Goal: Find contact information: Find contact information

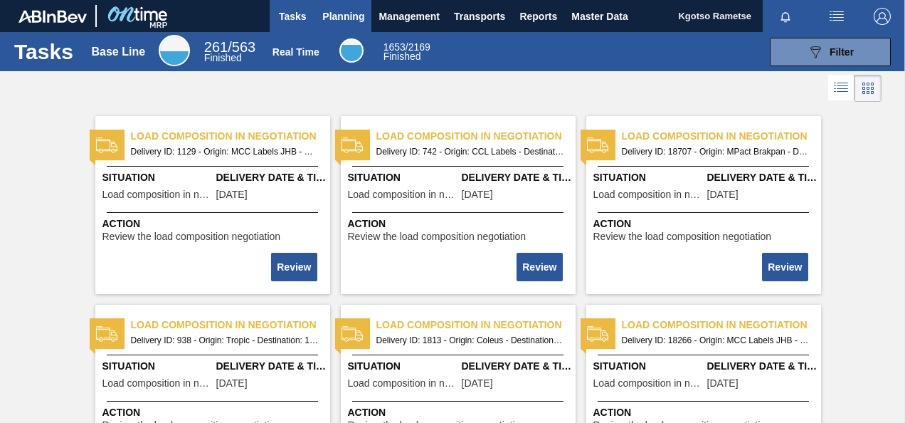
click at [334, 14] on span "Planning" at bounding box center [343, 16] width 42 height 17
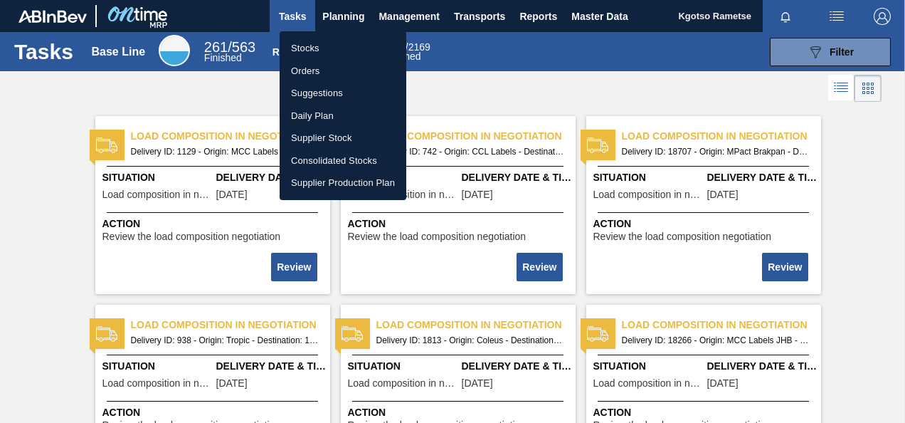
click at [314, 43] on li "Stocks" at bounding box center [343, 48] width 127 height 23
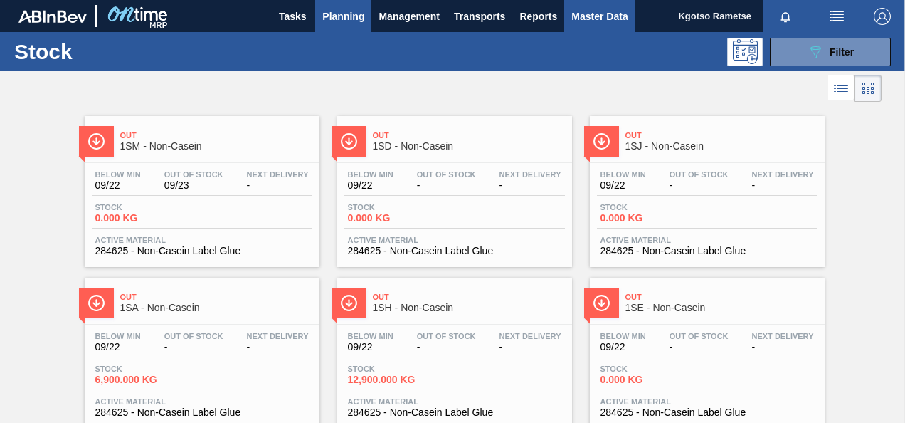
click at [581, 18] on span "Master Data" at bounding box center [599, 16] width 56 height 17
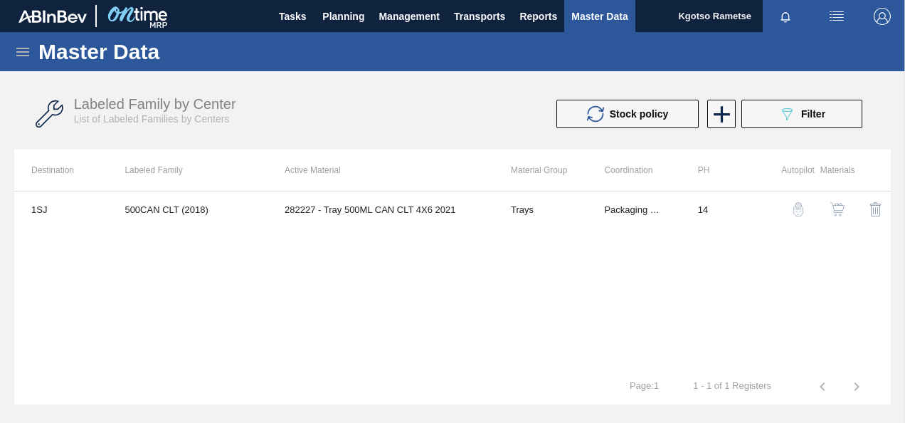
click at [21, 46] on icon at bounding box center [22, 51] width 17 height 17
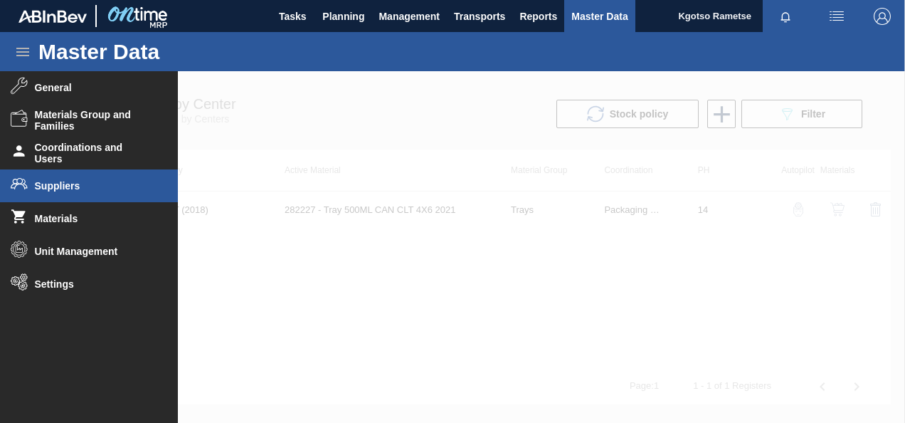
click at [69, 178] on li "Suppliers" at bounding box center [89, 185] width 178 height 33
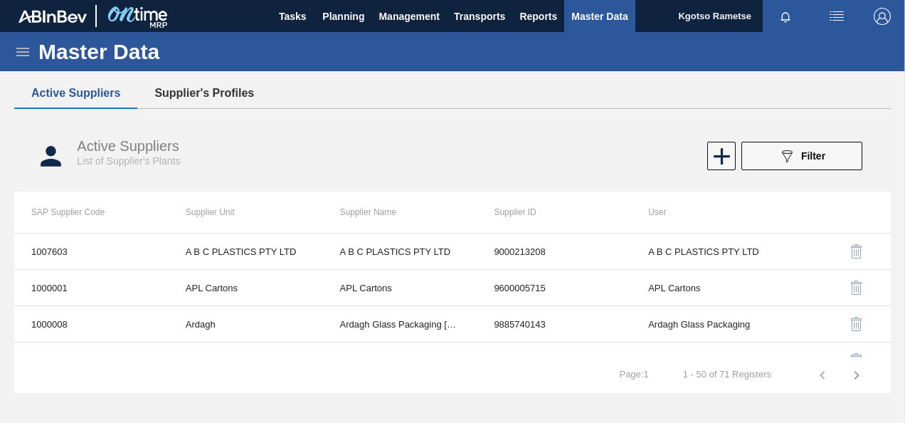
click at [235, 91] on button "Supplier's Profiles" at bounding box center [204, 93] width 134 height 30
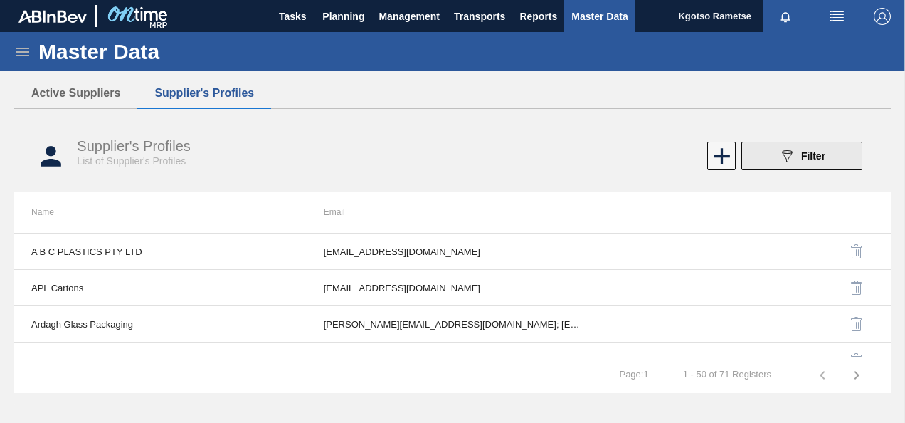
click at [821, 156] on span "Filter" at bounding box center [813, 155] width 24 height 11
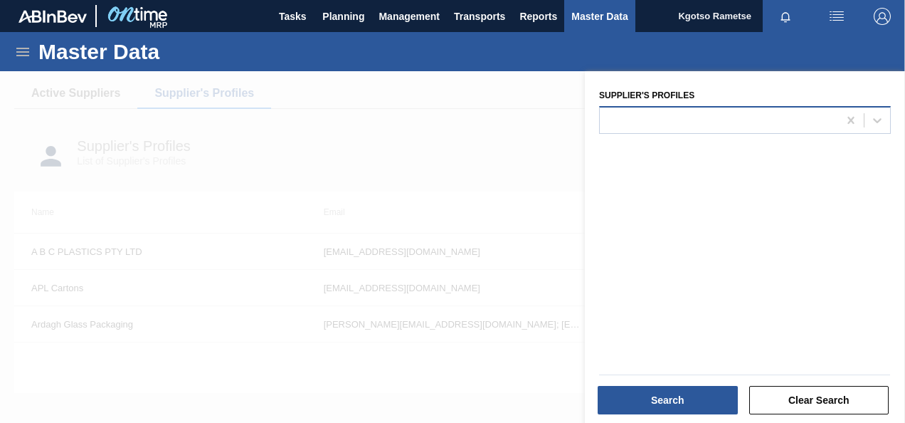
click at [724, 109] on div at bounding box center [745, 120] width 292 height 28
type Profiles "w"
click at [697, 117] on div at bounding box center [719, 120] width 238 height 21
type Profiles "ast"
click at [356, 9] on span "Planning" at bounding box center [343, 16] width 42 height 17
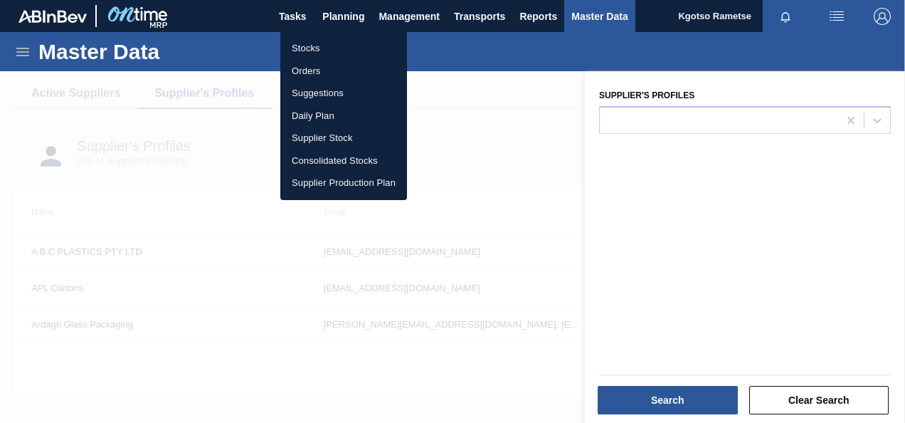
click at [316, 52] on li "Stocks" at bounding box center [343, 48] width 127 height 23
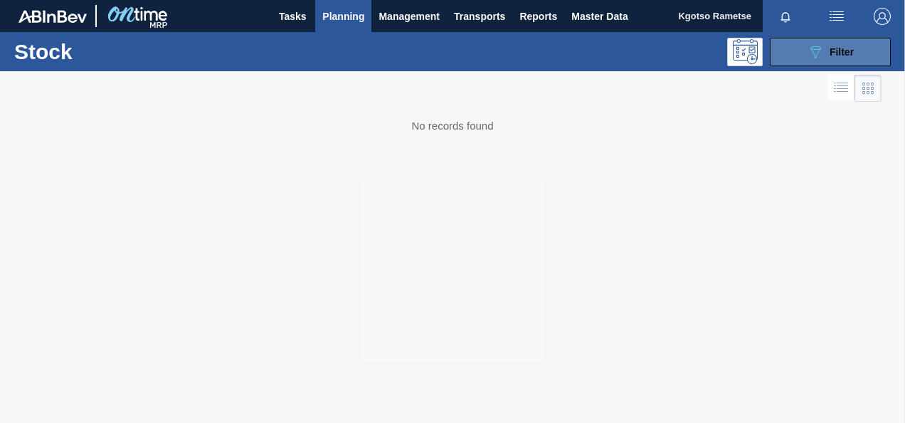
click at [857, 53] on button "089F7B8B-B2A5-4AFE-B5C0-19BA573D28AC Filter" at bounding box center [830, 52] width 121 height 28
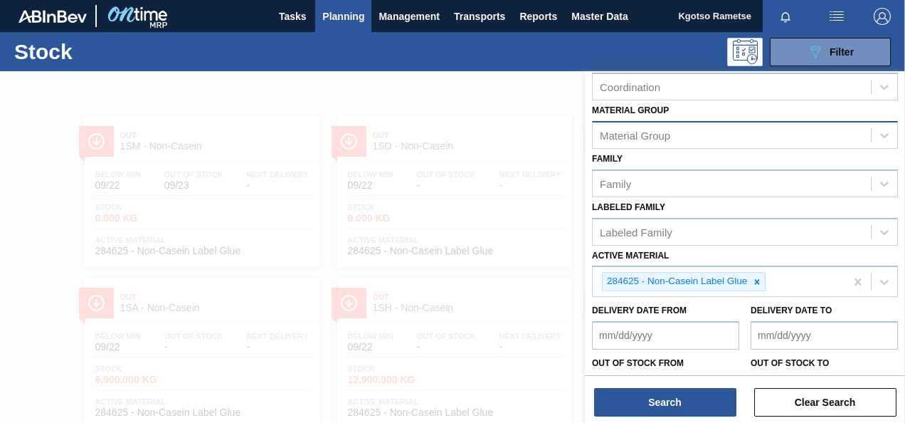
scroll to position [258, 0]
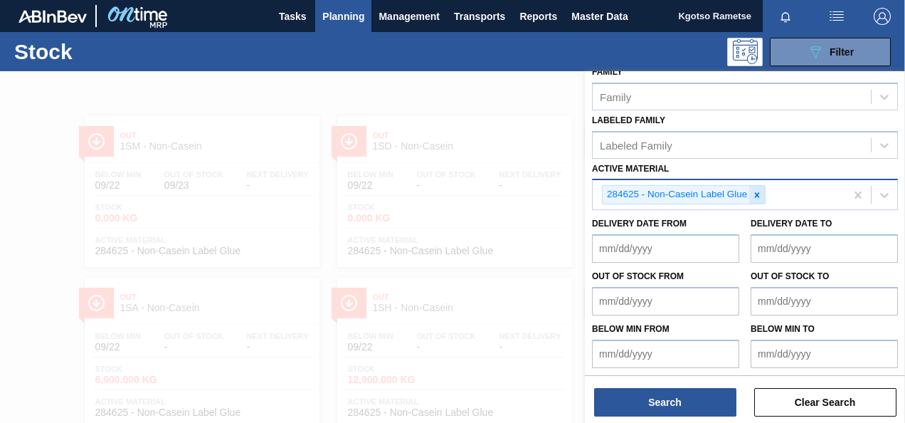
click at [760, 195] on icon at bounding box center [757, 195] width 10 height 10
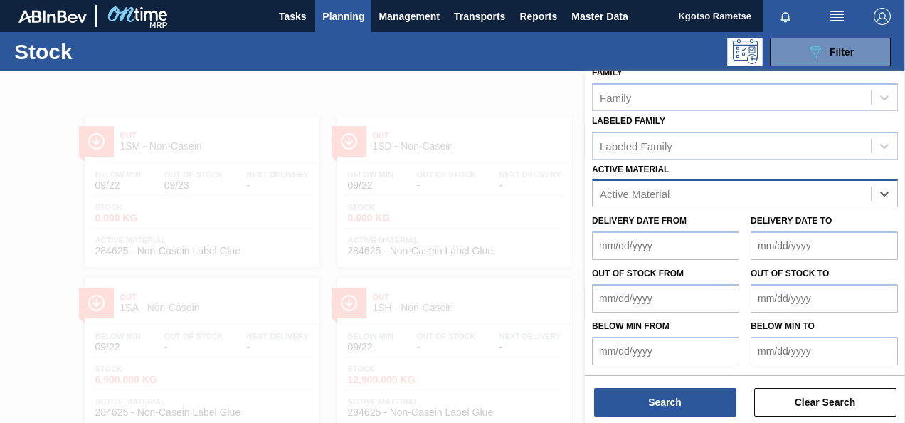
scroll to position [255, 0]
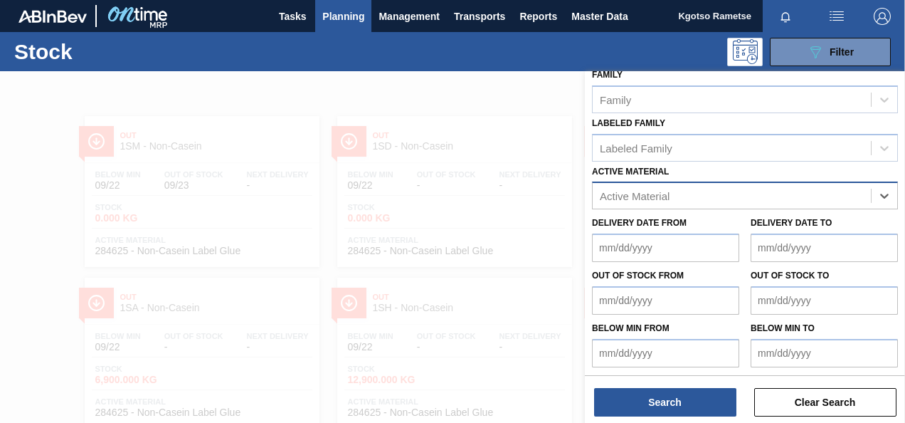
paste Material "31081"
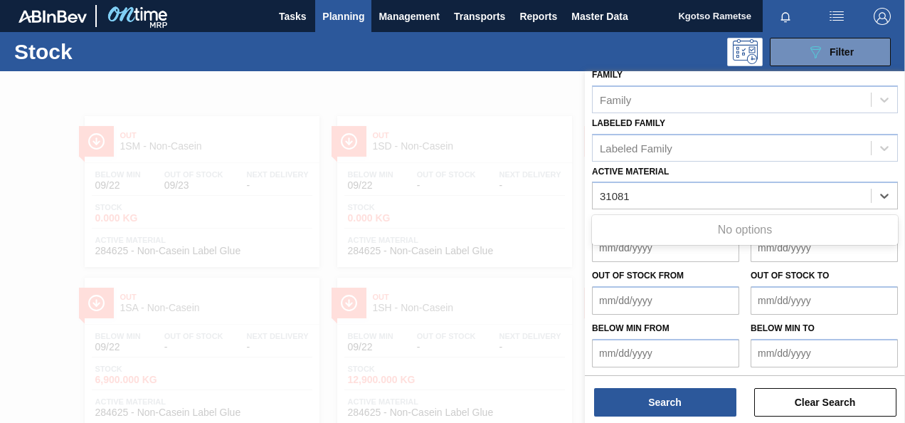
type Material "31081"
click at [317, 20] on button "Planning" at bounding box center [343, 16] width 56 height 32
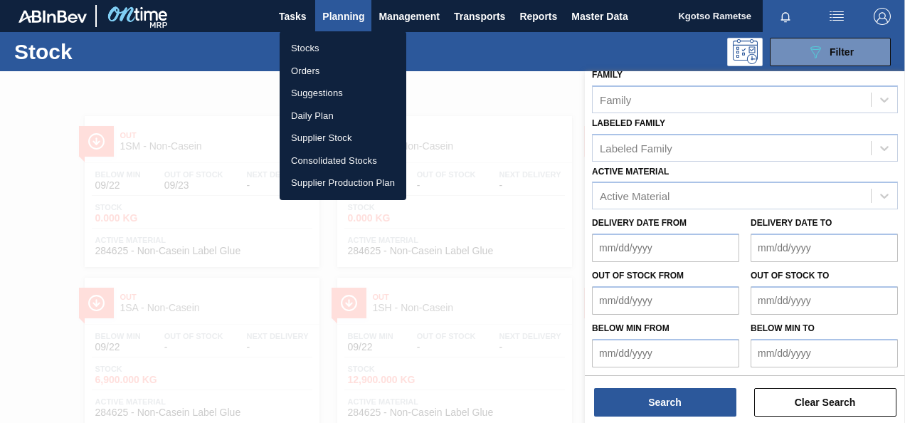
click at [329, 18] on div at bounding box center [452, 211] width 905 height 423
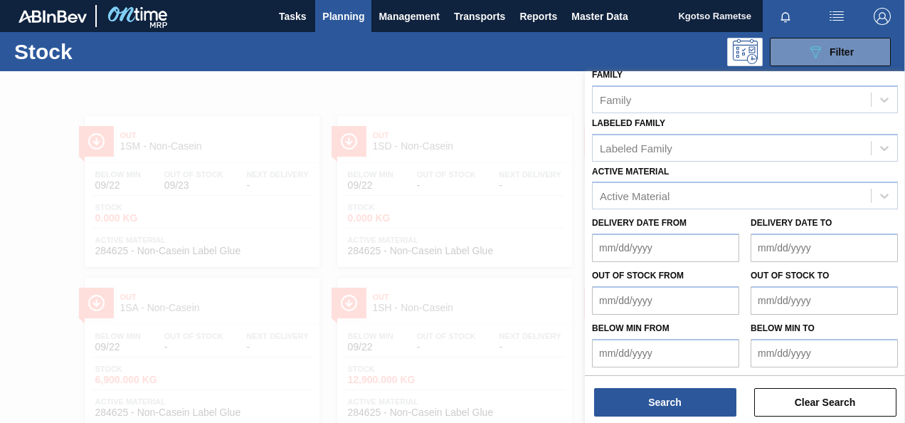
click at [332, 11] on span "Planning" at bounding box center [343, 16] width 42 height 17
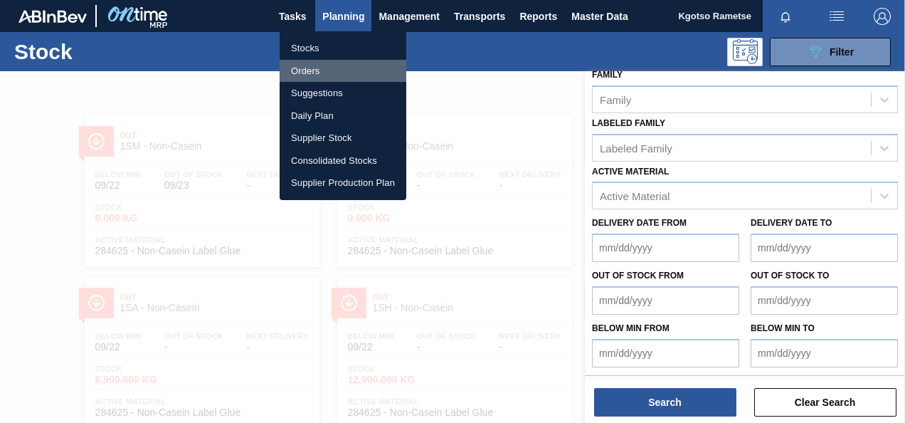
click at [311, 70] on li "Orders" at bounding box center [343, 71] width 127 height 23
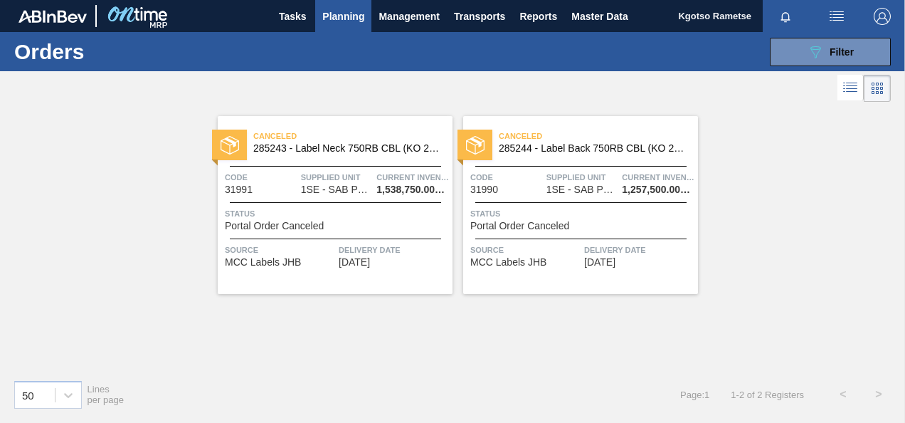
drag, startPoint x: 818, startPoint y: 53, endPoint x: 776, endPoint y: 73, distance: 46.2
click at [816, 55] on icon "089F7B8B-B2A5-4AFE-B5C0-19BA573D28AC" at bounding box center [815, 51] width 17 height 17
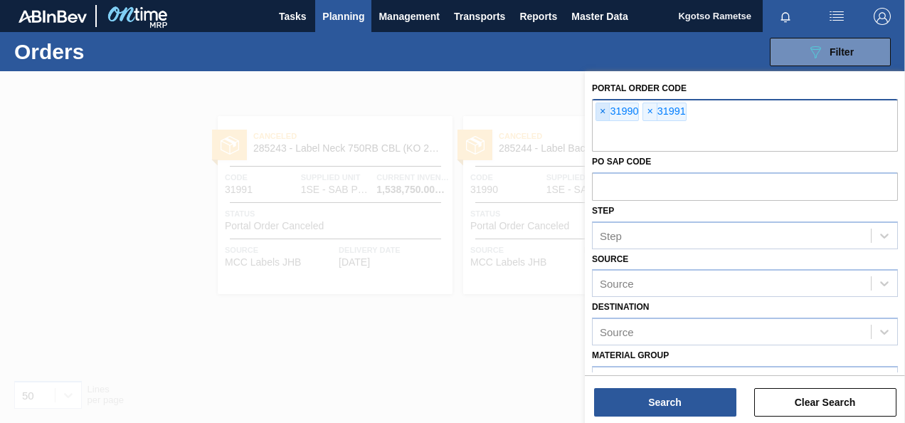
click at [602, 109] on span "×" at bounding box center [603, 111] width 14 height 17
click at [606, 111] on span "×" at bounding box center [603, 111] width 14 height 17
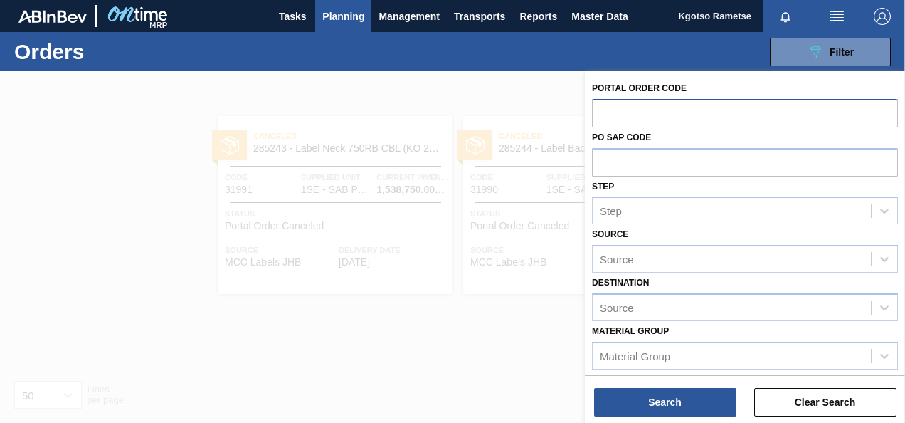
paste input "31081"
type input "31081"
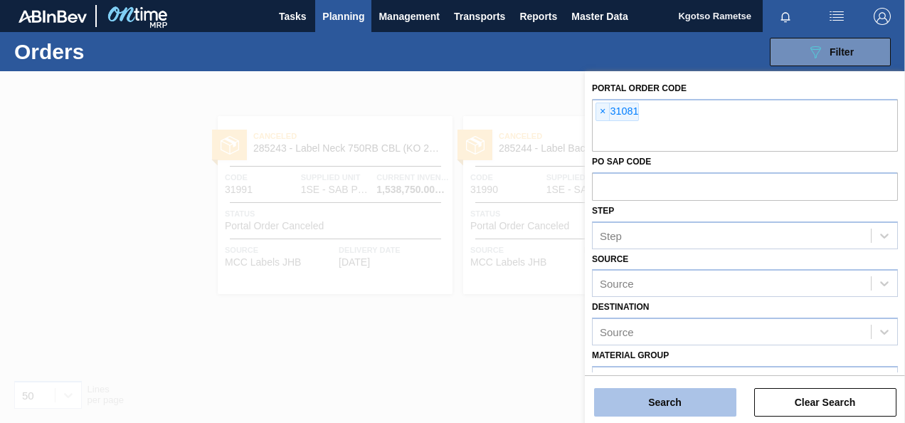
click at [654, 408] on button "Search" at bounding box center [665, 402] width 142 height 28
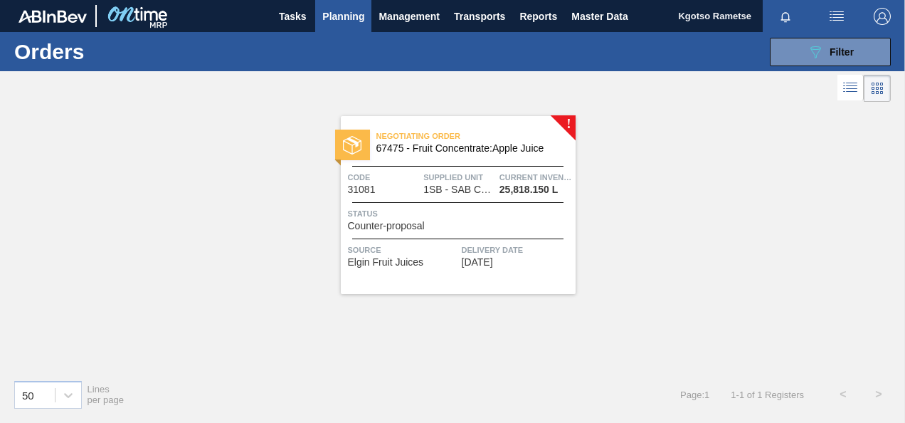
click at [468, 171] on span "Supplied Unit" at bounding box center [459, 177] width 73 height 14
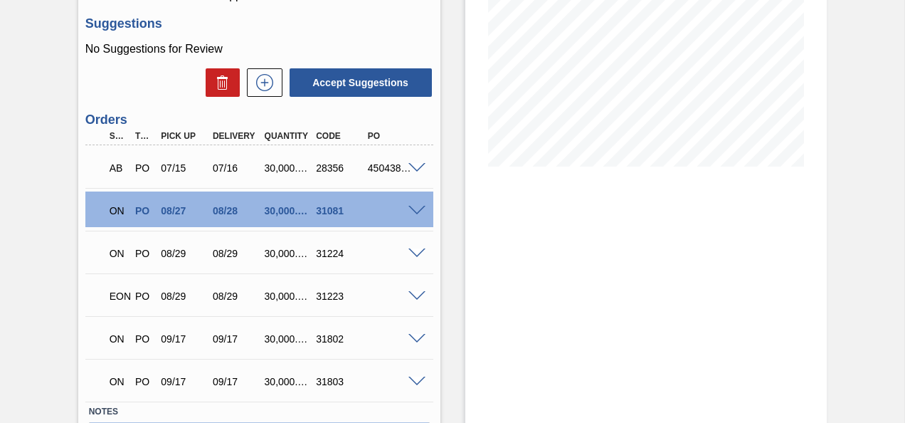
scroll to position [347, 0]
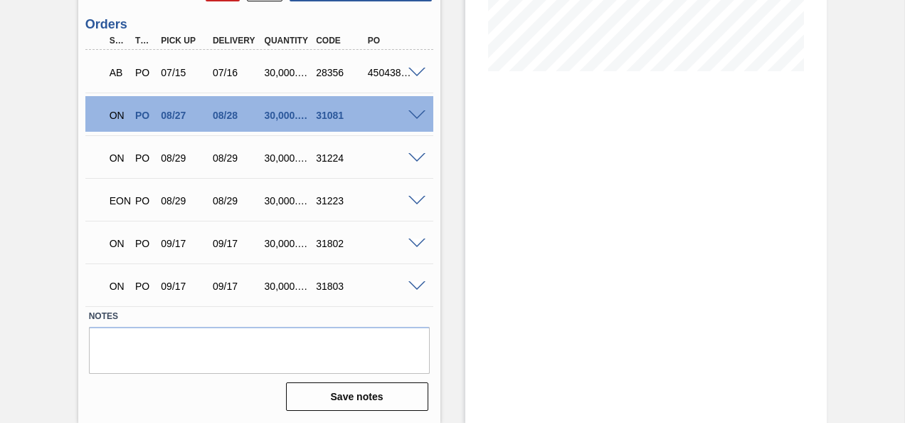
click at [414, 115] on span at bounding box center [416, 115] width 17 height 11
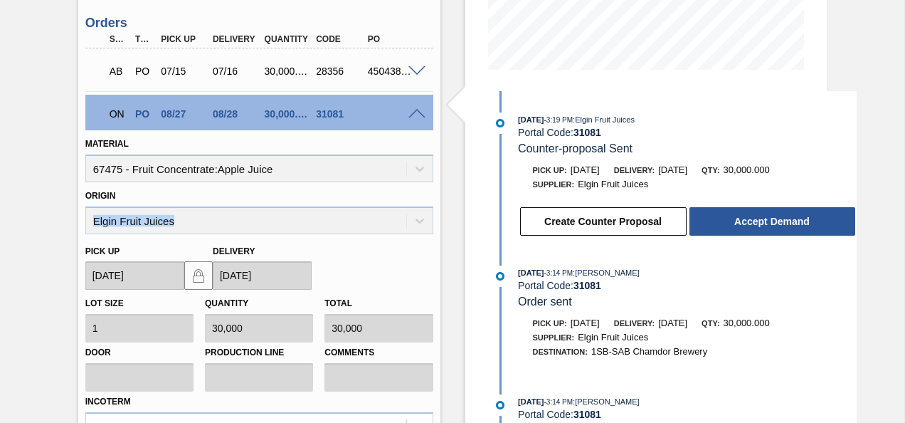
drag, startPoint x: 179, startPoint y: 219, endPoint x: 3, endPoint y: 231, distance: 176.8
click at [3, 231] on div "Awaiting Billing 1SB - Apple Juice Unit SAB Chamdor Brewery MIN S.P. 195,563.00…" at bounding box center [452, 246] width 905 height 1042
copy div "Elgin Fruit Juices"
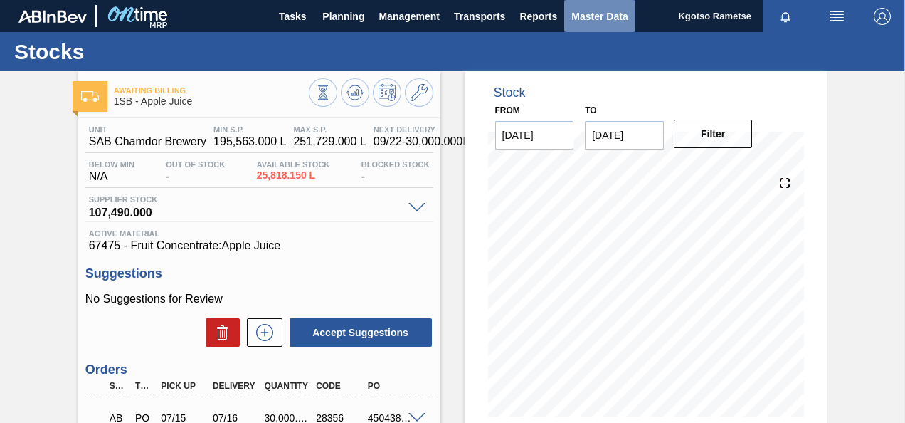
click at [587, 16] on span "Master Data" at bounding box center [599, 16] width 56 height 17
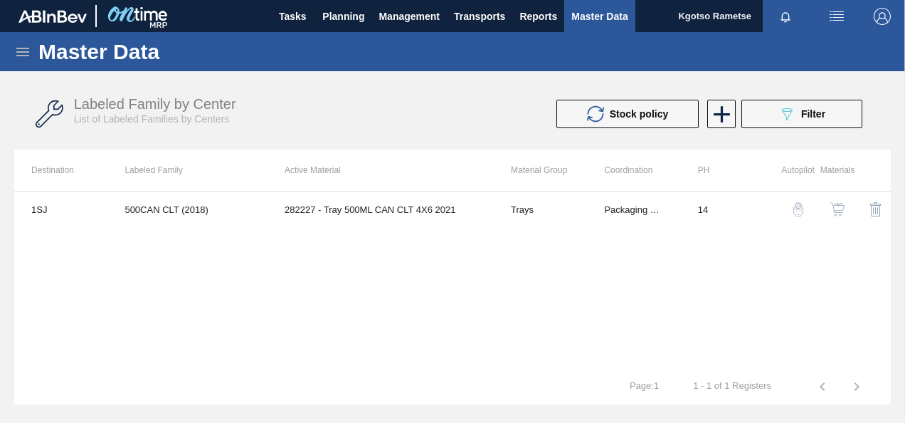
click at [23, 55] on icon at bounding box center [22, 52] width 13 height 9
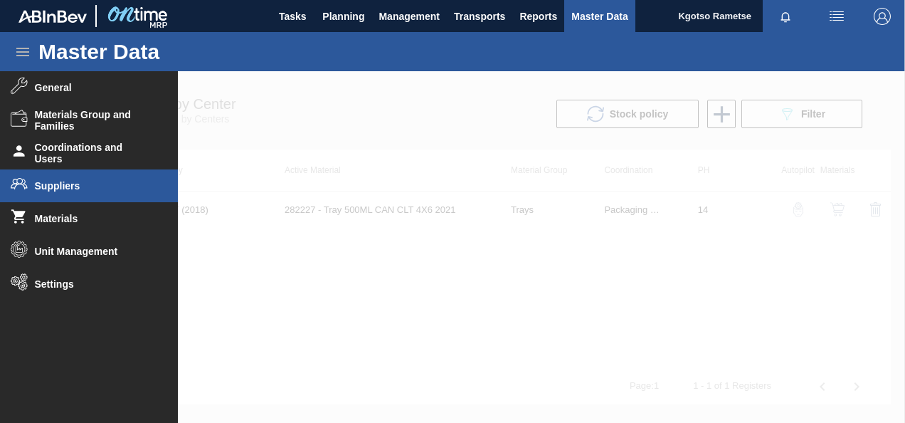
click at [71, 188] on span "Suppliers" at bounding box center [93, 185] width 117 height 11
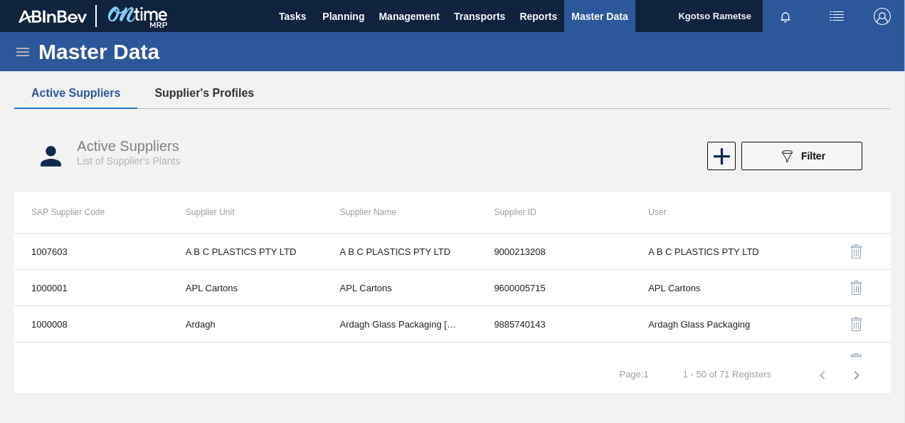
click at [186, 83] on button "Supplier's Profiles" at bounding box center [204, 93] width 134 height 30
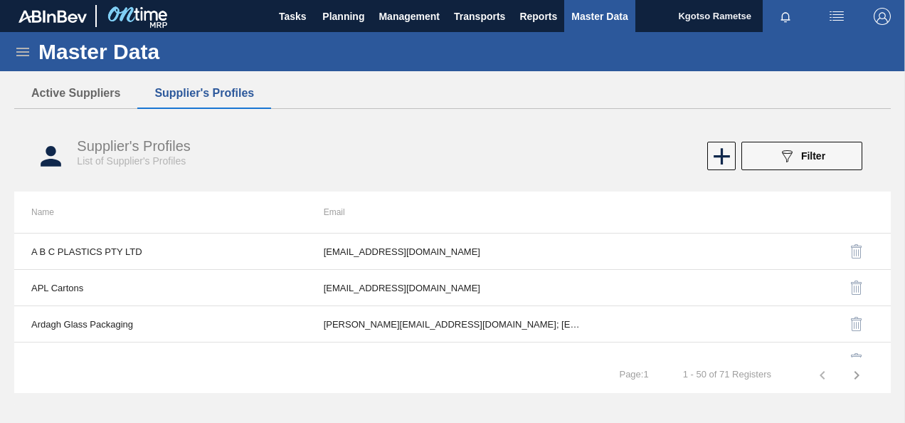
click at [804, 152] on span "Filter" at bounding box center [813, 155] width 24 height 11
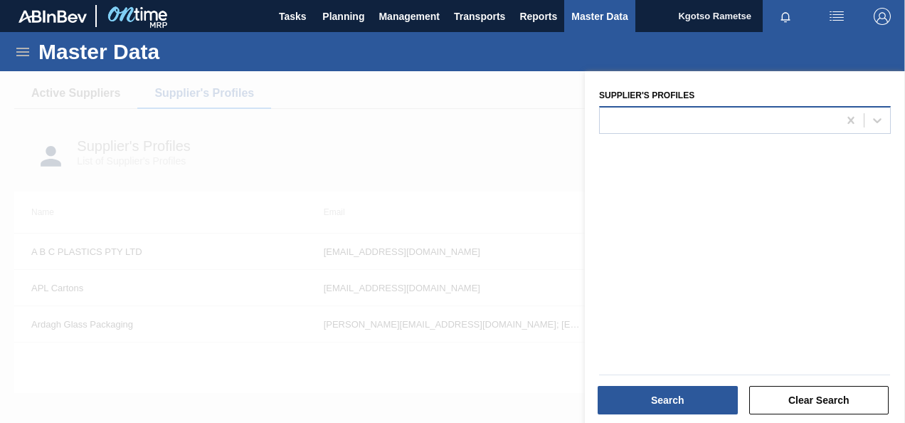
click at [729, 116] on div at bounding box center [719, 120] width 238 height 21
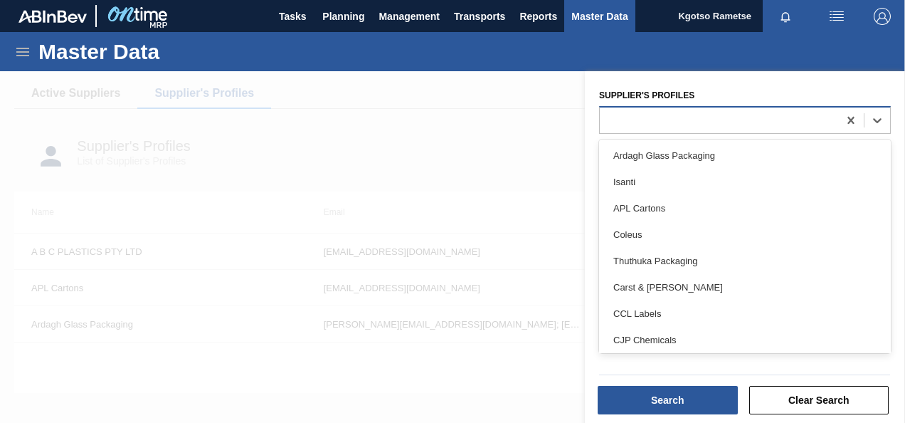
paste Profiles "Elgin Fruit Juices"
type Profiles "Elgin Fruit Juices"
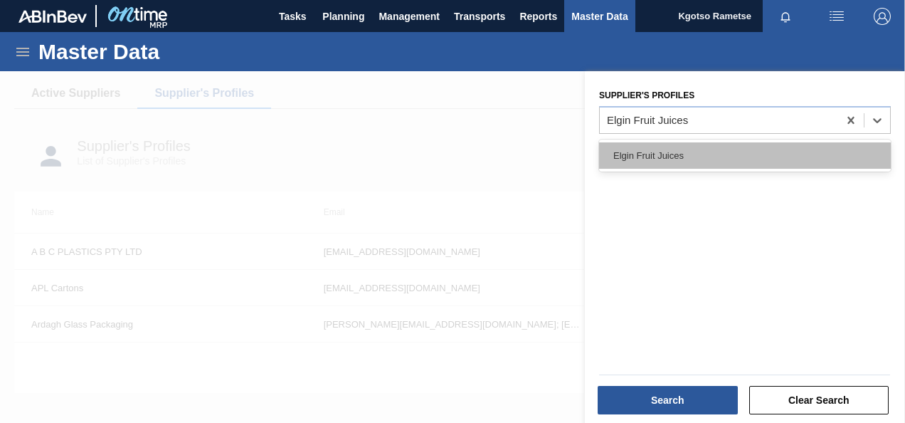
drag, startPoint x: 697, startPoint y: 144, endPoint x: 682, endPoint y: 165, distance: 25.5
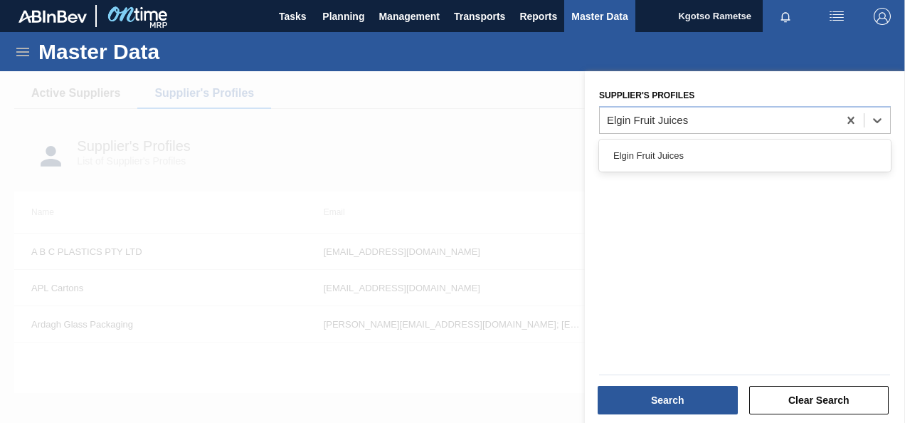
click at [697, 144] on div "Elgin Fruit Juices" at bounding box center [745, 155] width 292 height 26
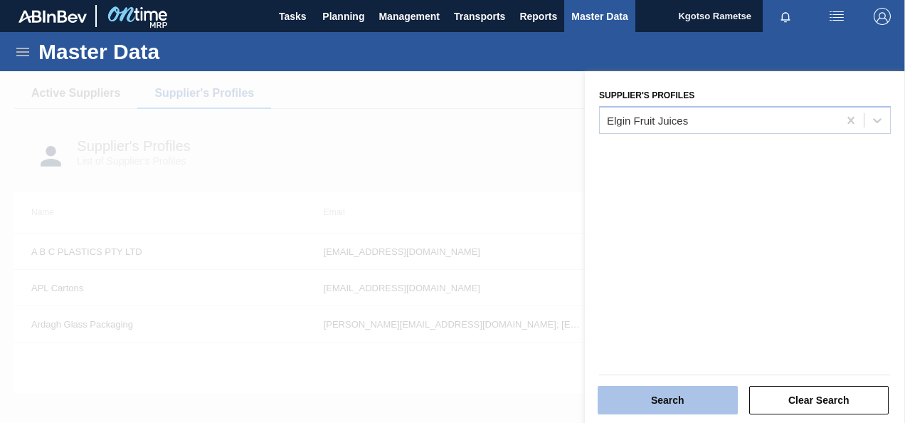
click at [694, 398] on button "Search" at bounding box center [668, 400] width 140 height 28
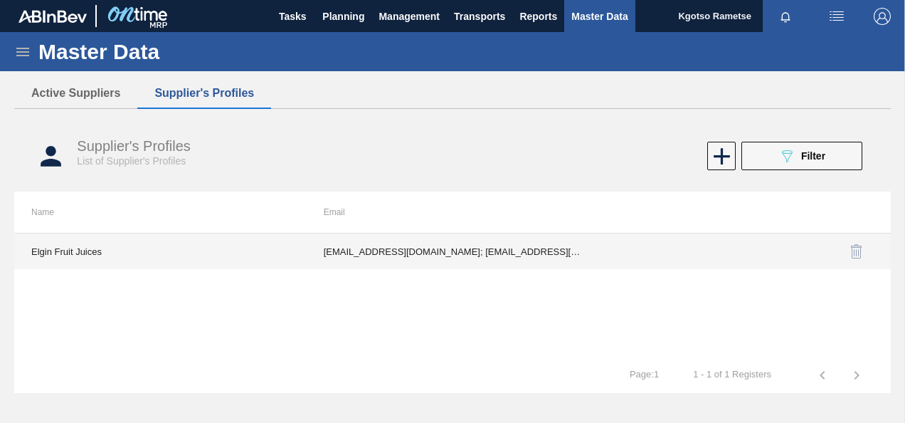
click at [496, 255] on td "[EMAIL_ADDRESS][DOMAIN_NAME]; [EMAIL_ADDRESS][DOMAIN_NAME]; [EMAIL_ADDRESS][DOM…" at bounding box center [453, 251] width 292 height 36
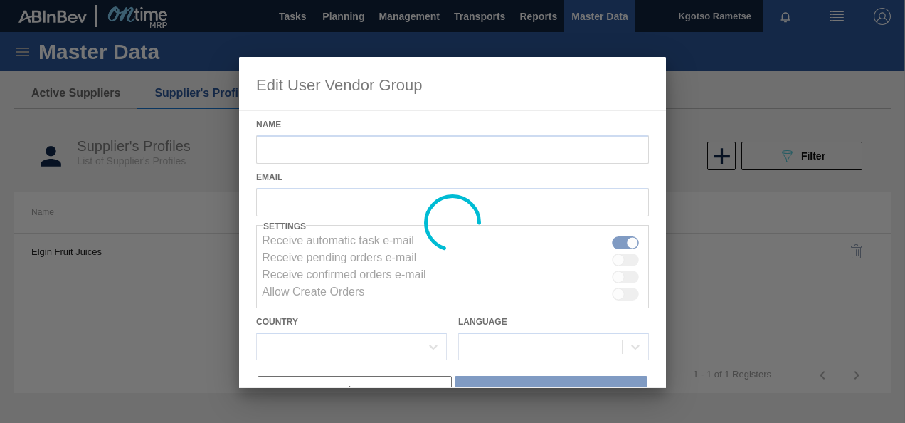
type input "Elgin Fruit Juices"
checkbox input "true"
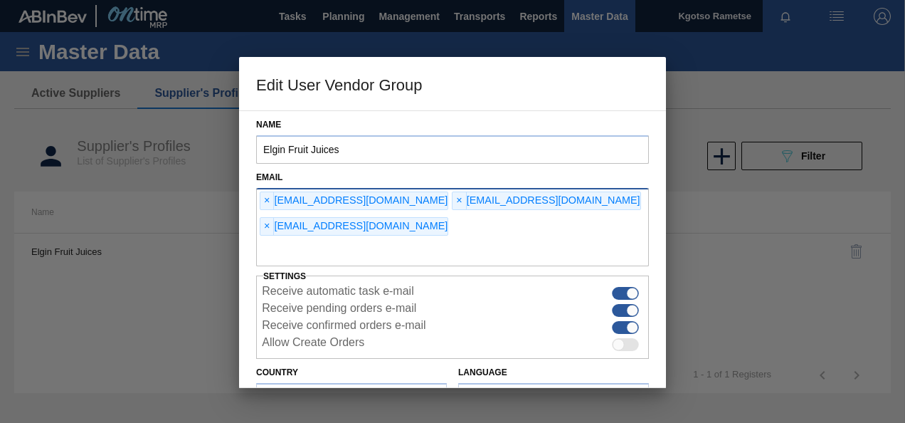
click at [352, 239] on input "text" at bounding box center [452, 252] width 393 height 27
click at [652, 213] on div "Email × [EMAIL_ADDRESS][DOMAIN_NAME] × [EMAIL_ADDRESS][DOMAIN_NAME] × [EMAIL_AD…" at bounding box center [452, 216] width 404 height 99
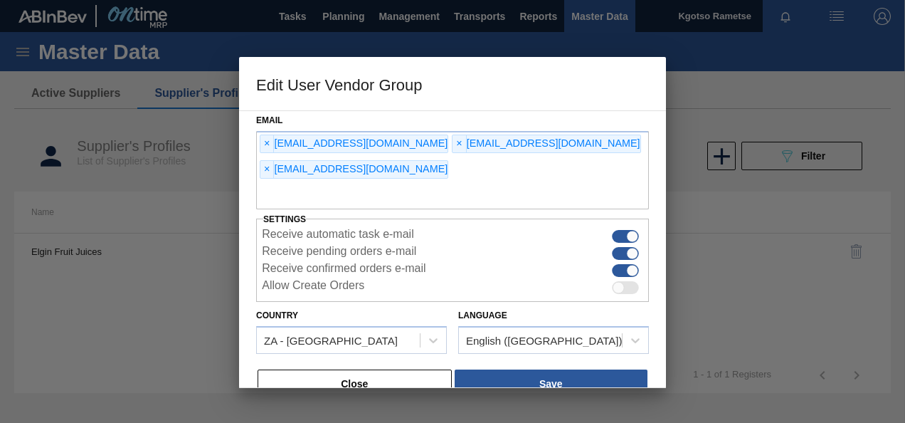
scroll to position [58, 0]
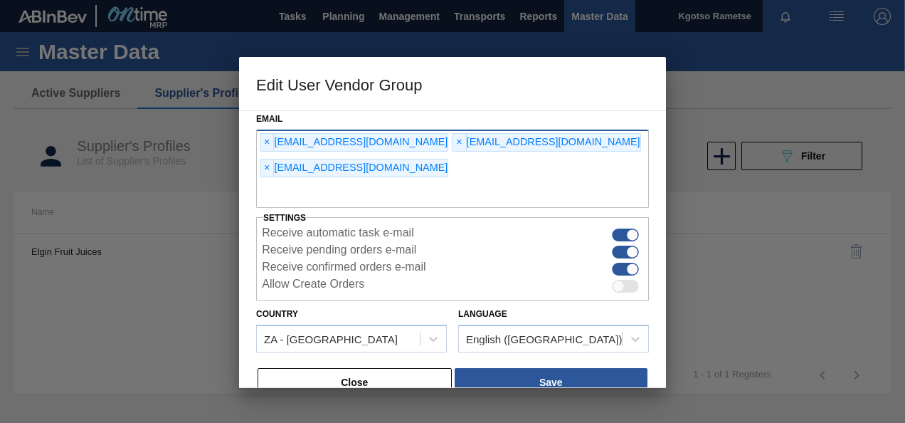
click at [292, 181] on input "text" at bounding box center [452, 194] width 393 height 27
paste input "[EMAIL_ADDRESS][DOMAIN_NAME]"
type input "[EMAIL_ADDRESS][DOMAIN_NAME]"
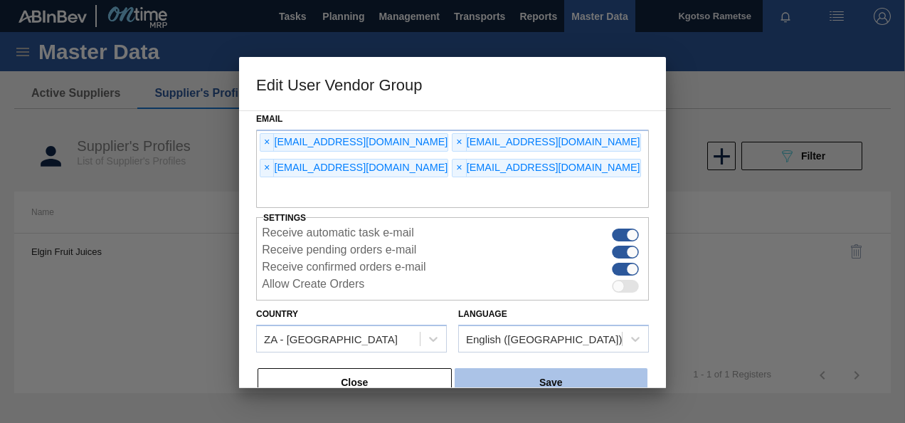
click at [538, 381] on button "Save" at bounding box center [551, 382] width 193 height 28
